Goal: Check status: Check status

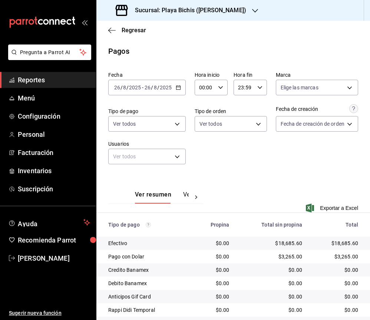
scroll to position [75, 0]
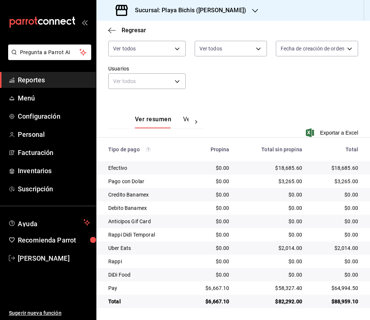
click at [252, 10] on icon "button" at bounding box center [255, 11] width 6 height 6
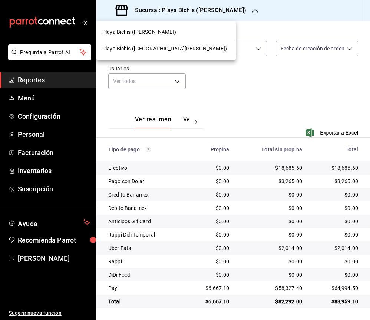
click at [144, 50] on span "Playa Bichis ([GEOGRAPHIC_DATA][PERSON_NAME])" at bounding box center [164, 49] width 125 height 8
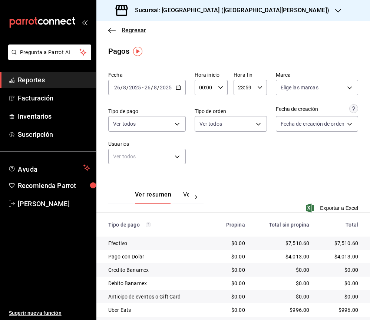
click at [112, 27] on icon "button" at bounding box center [111, 30] width 7 height 7
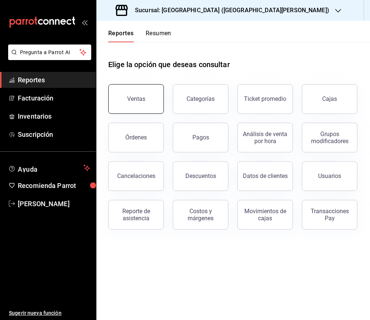
click at [141, 100] on div "Ventas" at bounding box center [136, 98] width 18 height 7
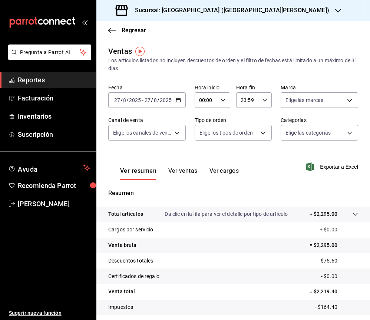
click at [182, 98] on div "[DATE] [DATE] - [DATE] [DATE]" at bounding box center [147, 100] width 78 height 16
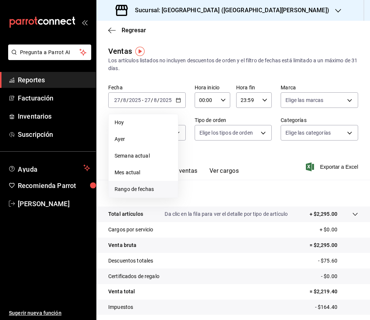
click at [149, 187] on span "Rango de fechas" at bounding box center [144, 190] width 58 height 8
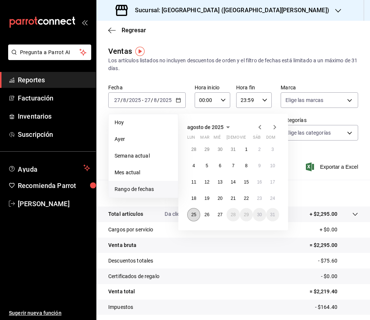
click at [195, 216] on abbr "25" at bounding box center [194, 214] width 5 height 5
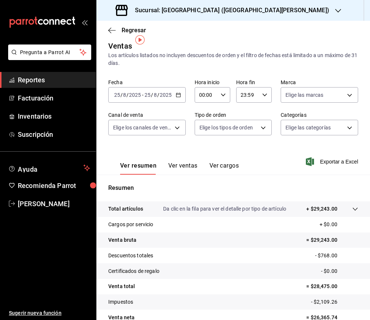
scroll to position [43, 0]
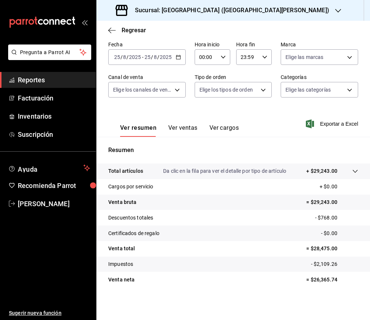
click at [177, 57] on icon "button" at bounding box center [178, 57] width 5 height 5
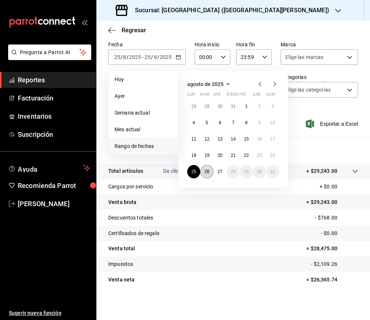
click at [208, 171] on abbr "26" at bounding box center [207, 171] width 5 height 5
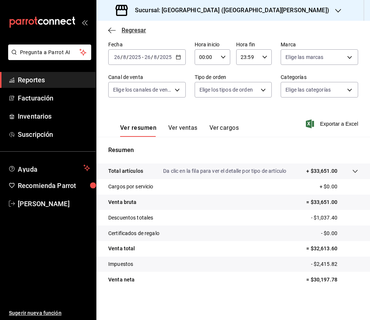
click at [111, 29] on icon "button" at bounding box center [111, 30] width 7 height 7
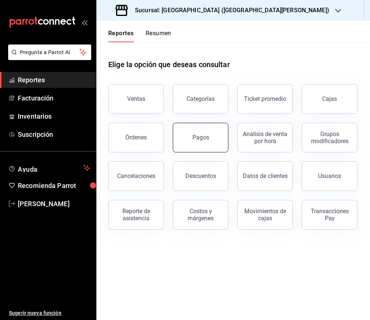
click at [213, 141] on button "Pagos" at bounding box center [201, 138] width 56 height 30
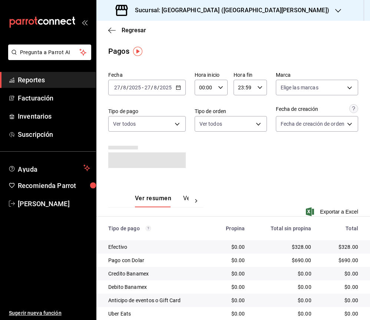
click at [179, 88] on icon "button" at bounding box center [178, 87] width 5 height 5
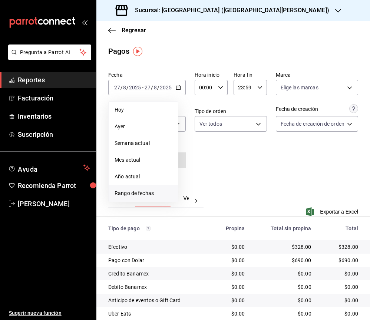
click at [135, 194] on span "Rango de fechas" at bounding box center [144, 194] width 58 height 8
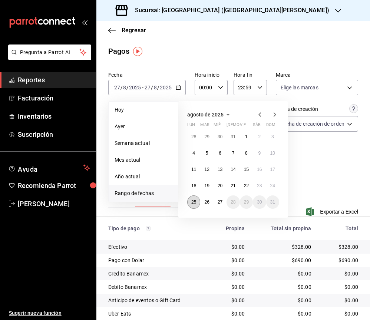
click at [193, 202] on abbr "25" at bounding box center [194, 202] width 5 height 5
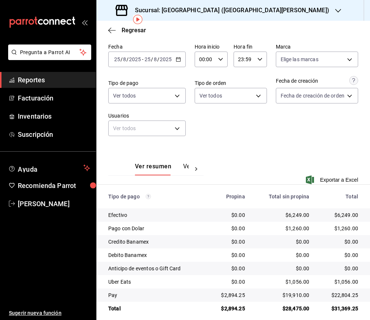
scroll to position [35, 0]
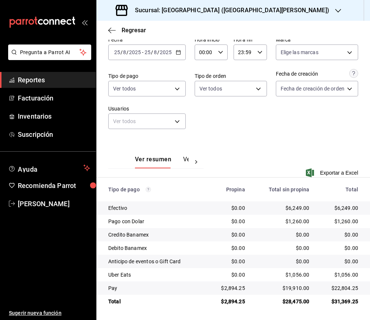
click at [179, 53] on icon "button" at bounding box center [178, 52] width 5 height 5
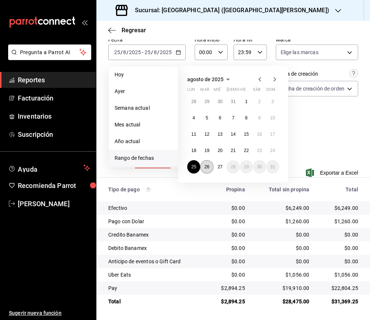
click at [212, 166] on button "26" at bounding box center [206, 166] width 13 height 13
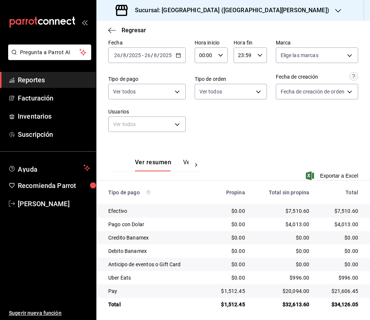
scroll to position [35, 0]
